Goal: Task Accomplishment & Management: Complete application form

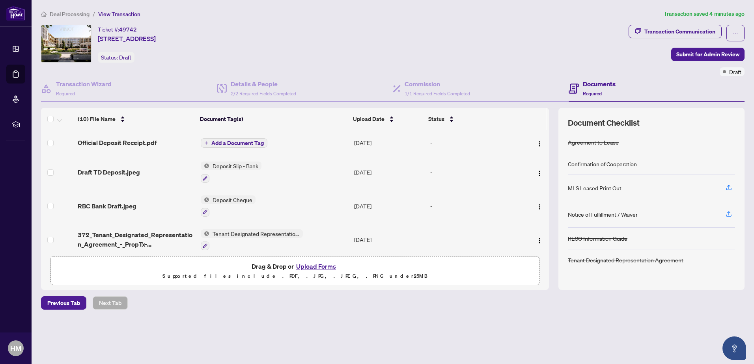
click at [242, 142] on span "Add a Document Tag" at bounding box center [237, 143] width 52 height 6
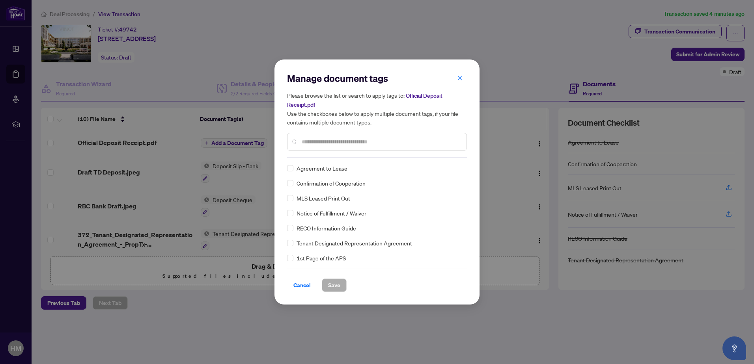
click at [317, 140] on input "text" at bounding box center [381, 142] width 159 height 9
type input "*******"
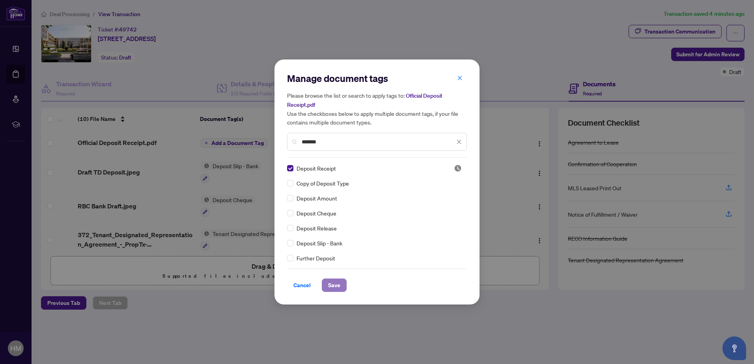
click at [328, 280] on span "Save" at bounding box center [334, 285] width 12 height 13
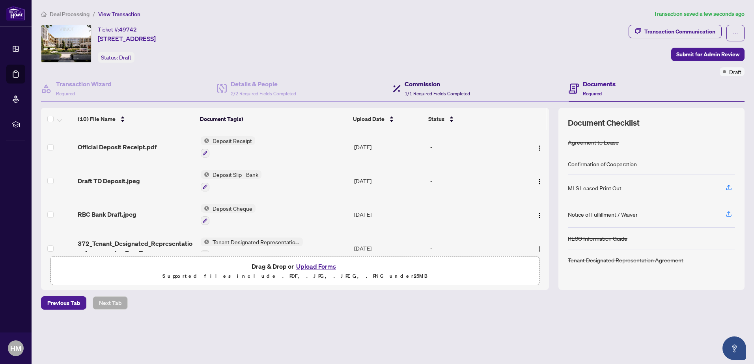
click at [411, 92] on span "1/1 Required Fields Completed" at bounding box center [437, 94] width 65 height 6
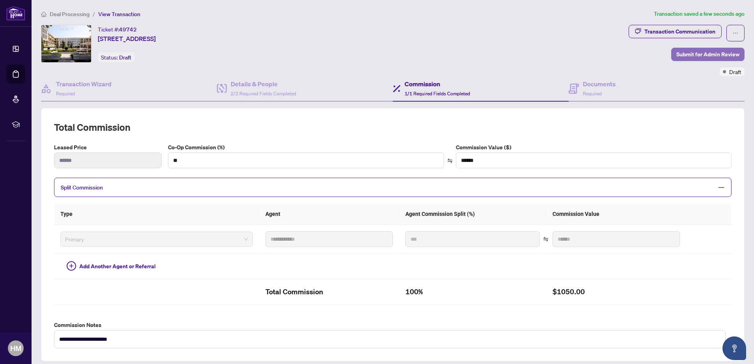
click at [706, 56] on span "Submit for Admin Review" at bounding box center [707, 54] width 63 height 13
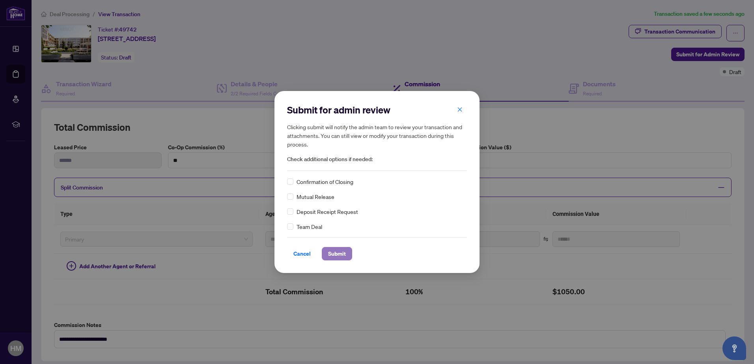
click at [339, 251] on span "Submit" at bounding box center [337, 254] width 18 height 13
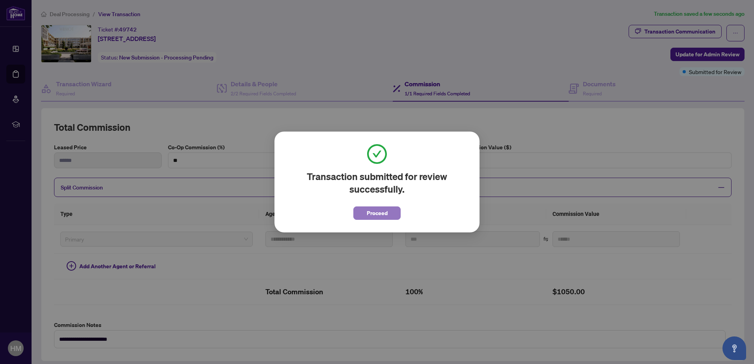
click at [390, 217] on button "Proceed" at bounding box center [376, 213] width 47 height 13
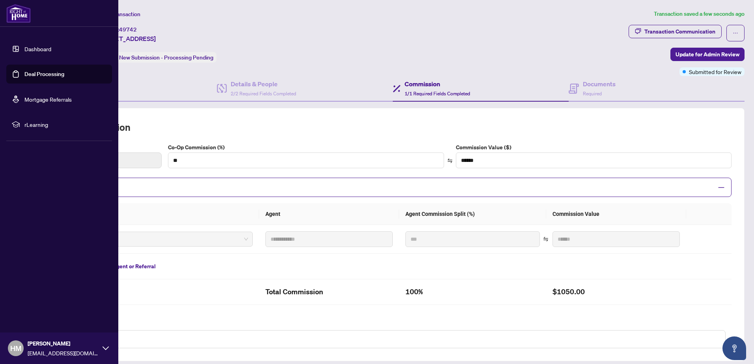
click at [24, 76] on link "Deal Processing" at bounding box center [44, 74] width 40 height 7
